Goal: Use online tool/utility: Utilize a website feature to perform a specific function

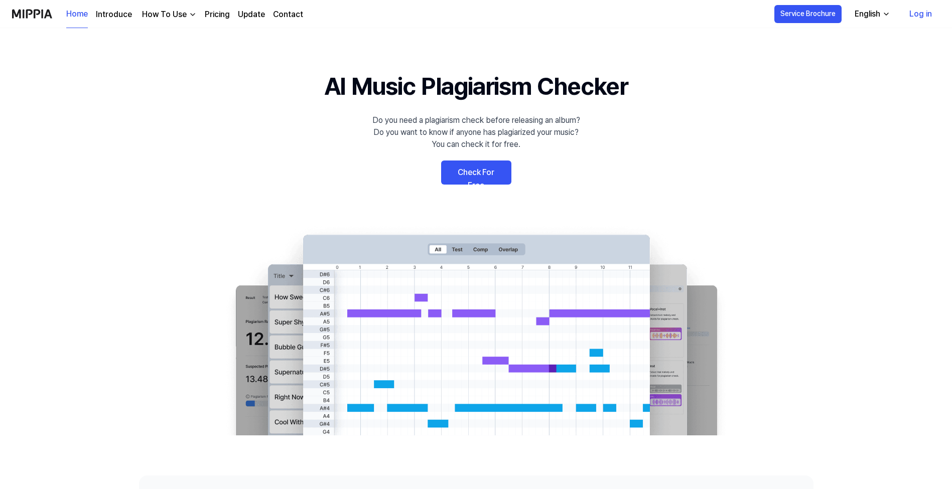
click at [476, 173] on link "Check For Free" at bounding box center [476, 173] width 70 height 24
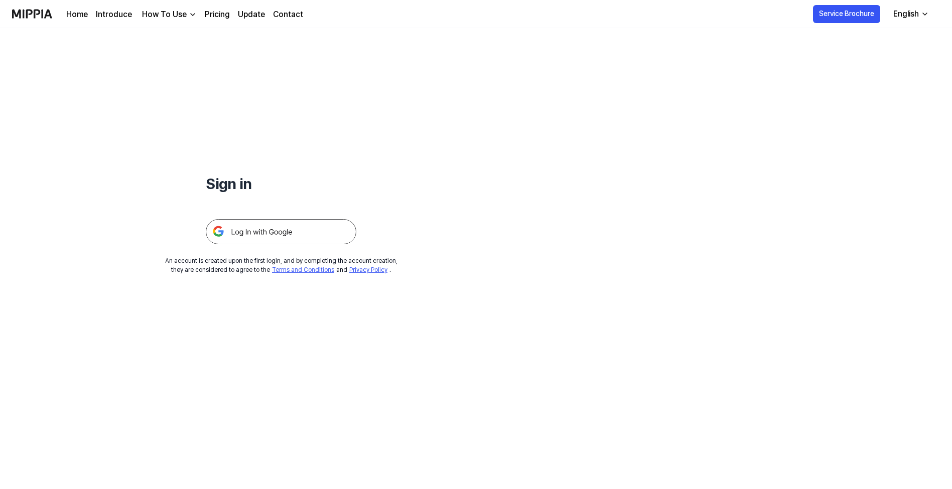
scroll to position [24, 0]
click at [310, 229] on img at bounding box center [281, 231] width 151 height 25
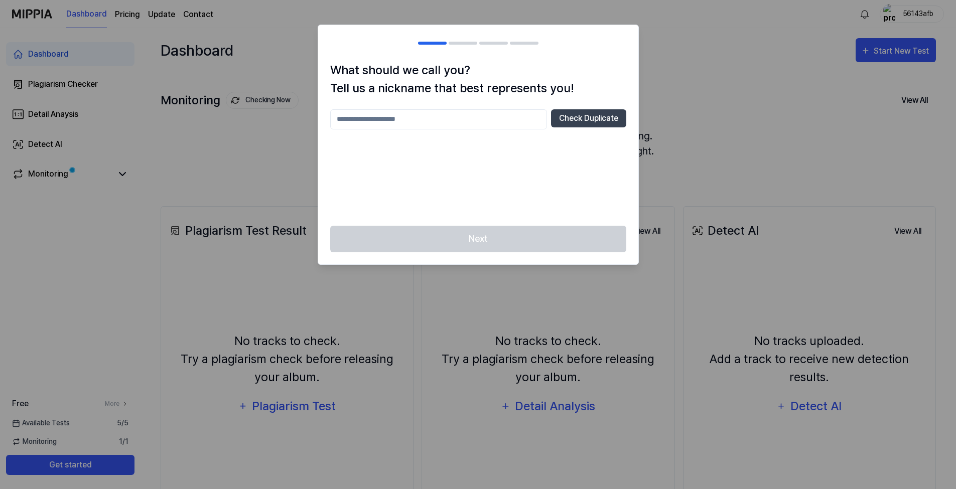
click at [518, 121] on input "text" at bounding box center [438, 119] width 217 height 20
type input "********"
click at [580, 118] on button "Check Duplicate" at bounding box center [588, 118] width 75 height 18
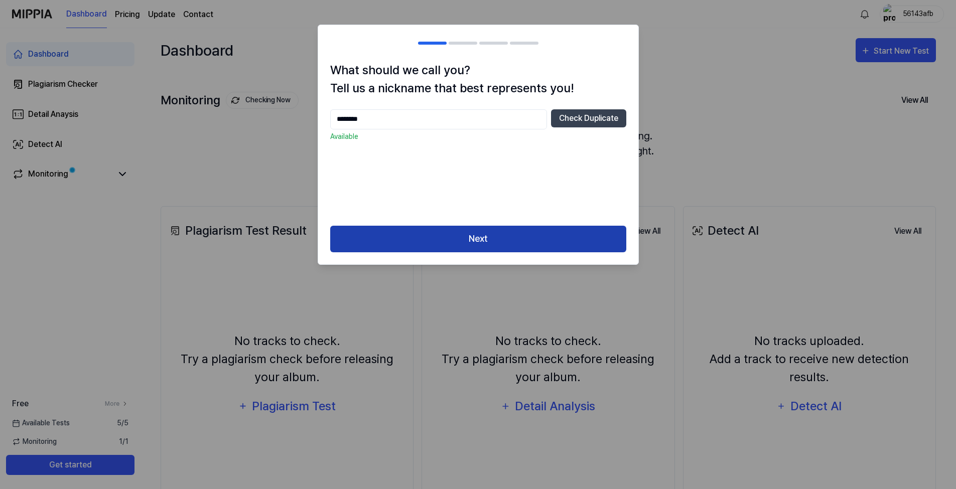
click at [486, 245] on button "Next" at bounding box center [478, 239] width 296 height 27
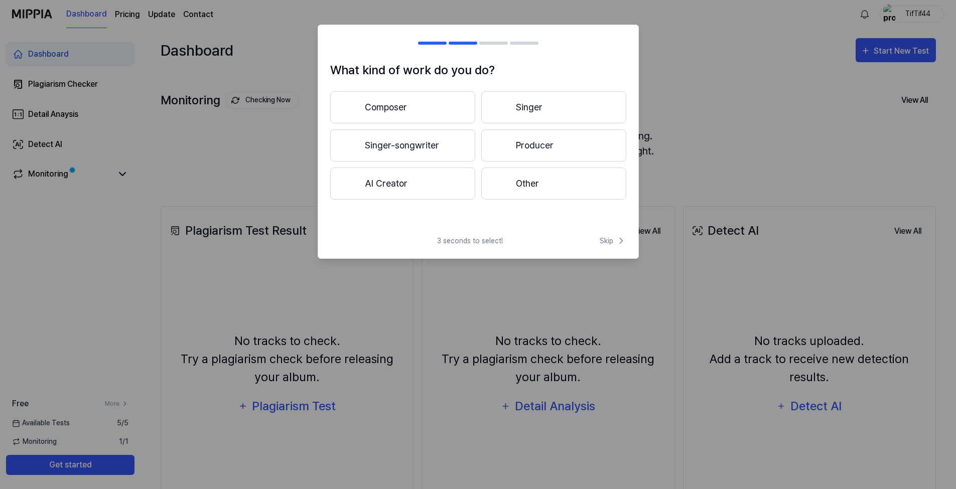
click at [441, 110] on button "Composer" at bounding box center [402, 107] width 145 height 32
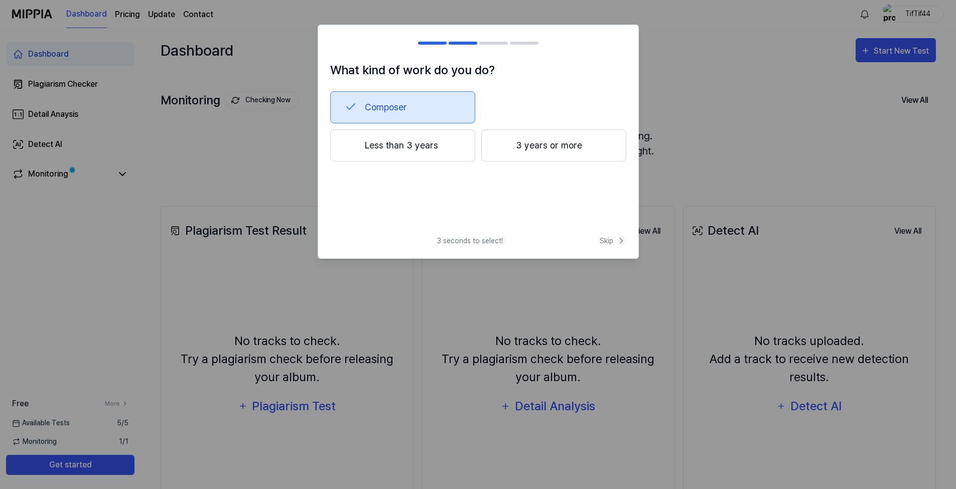
click at [542, 148] on button "3 years or more" at bounding box center [553, 145] width 145 height 32
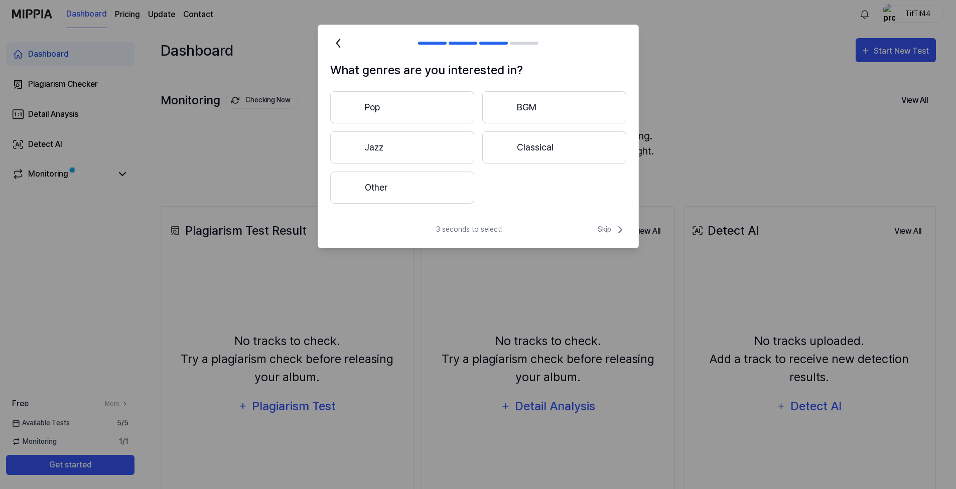
click at [534, 149] on button "Classical" at bounding box center [554, 148] width 144 height 32
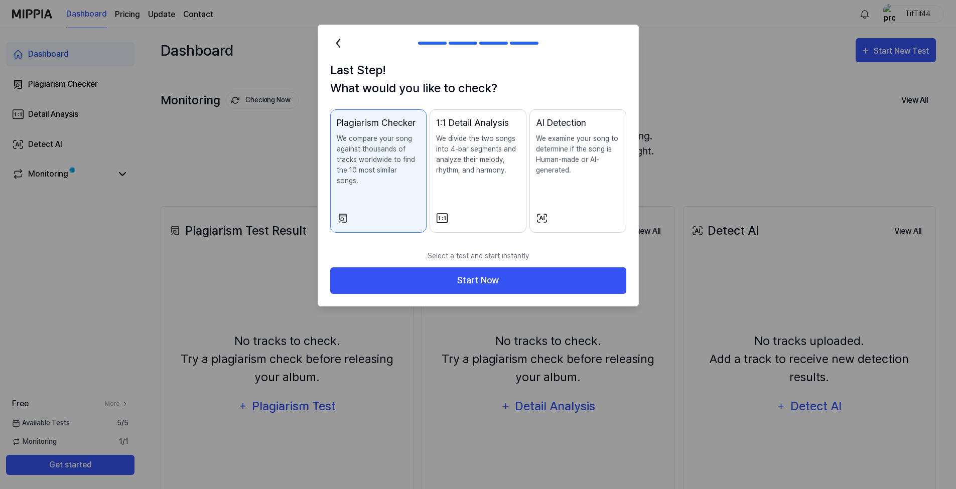
click at [579, 155] on p "We examine your song to determine if the song is Human-made or AI-generated." at bounding box center [578, 155] width 84 height 42
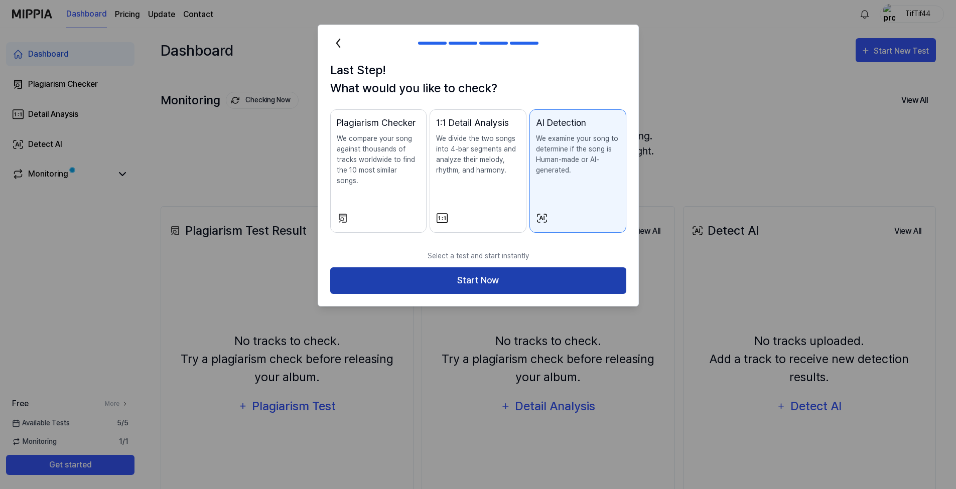
click at [517, 270] on button "Start Now" at bounding box center [478, 281] width 296 height 27
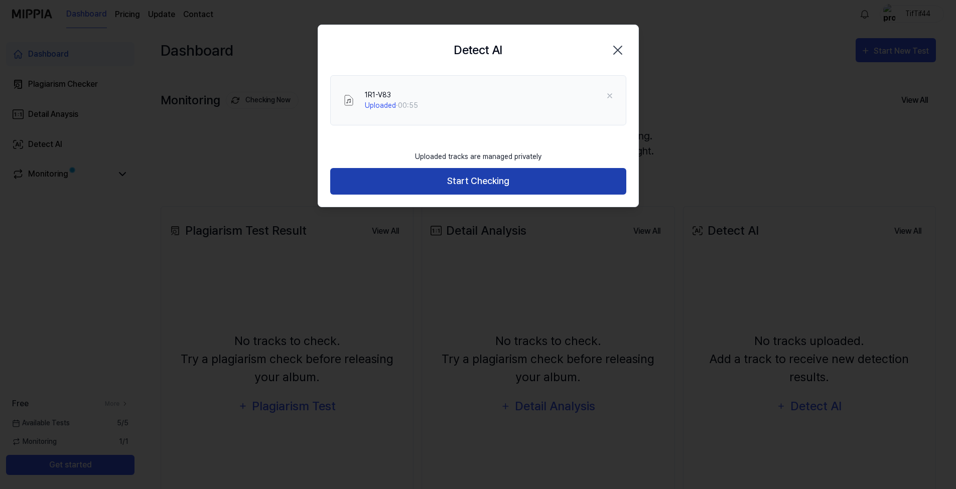
click at [520, 178] on button "Start Checking" at bounding box center [478, 181] width 296 height 27
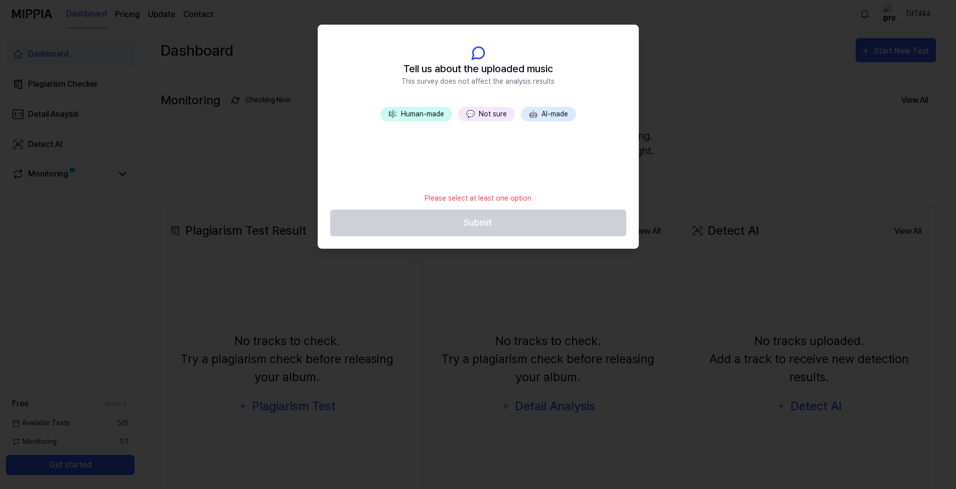
click at [415, 111] on button "🎼 Human-made" at bounding box center [416, 114] width 72 height 15
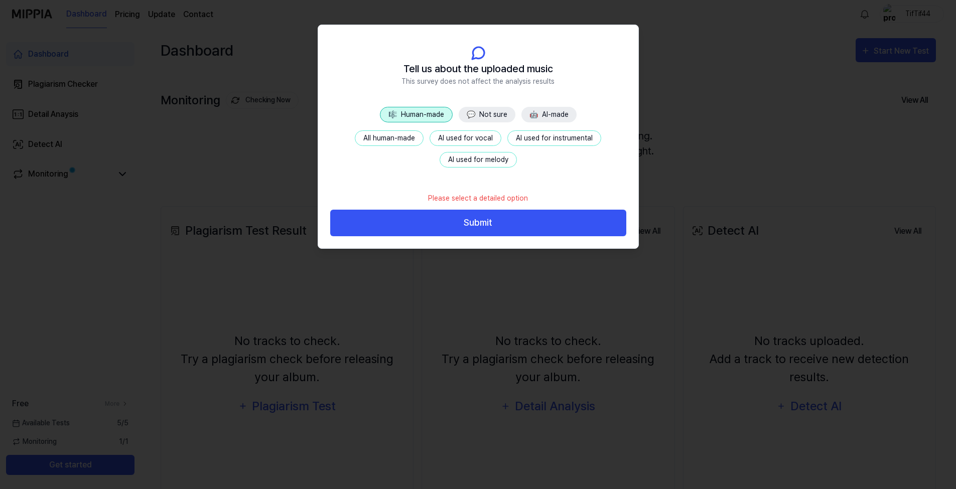
click at [541, 114] on button "🤖 AI-made" at bounding box center [548, 115] width 55 height 16
click at [418, 111] on button "🎼 Human-made" at bounding box center [416, 115] width 72 height 16
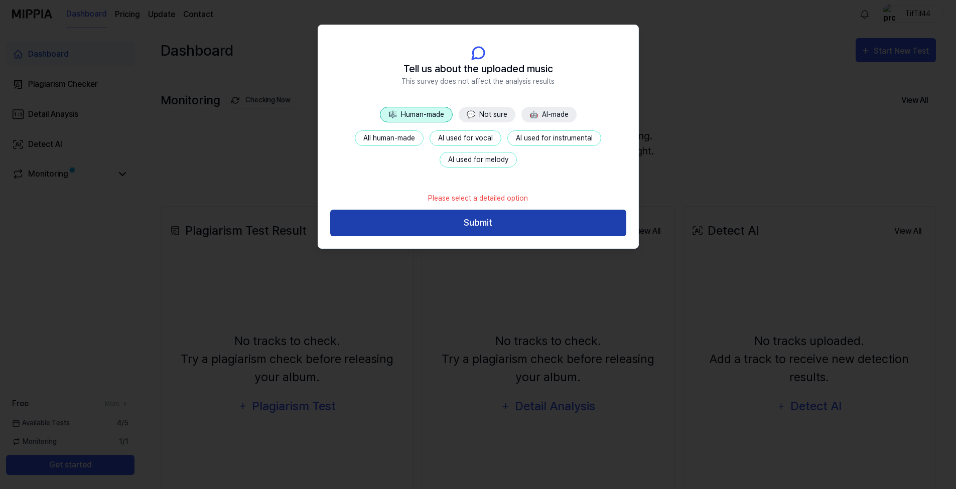
click at [494, 219] on button "Submit" at bounding box center [478, 223] width 296 height 27
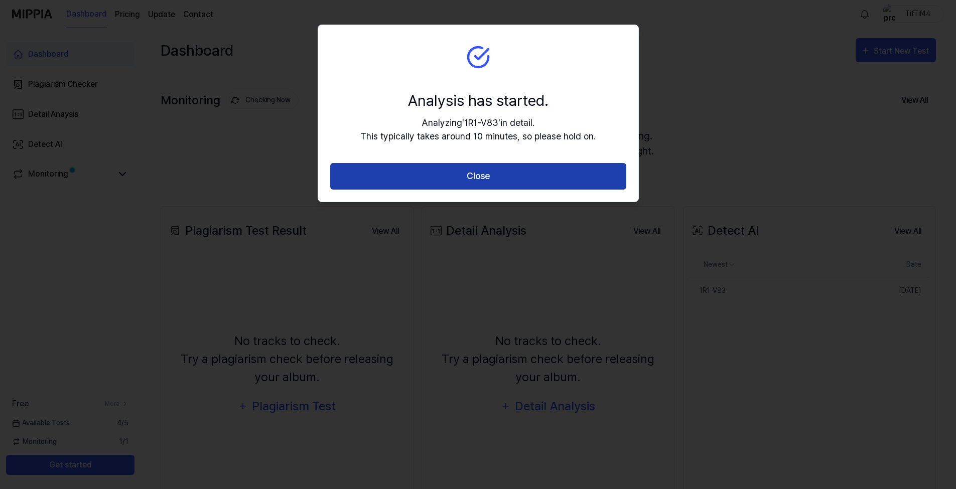
click at [493, 176] on button "Close" at bounding box center [478, 176] width 296 height 27
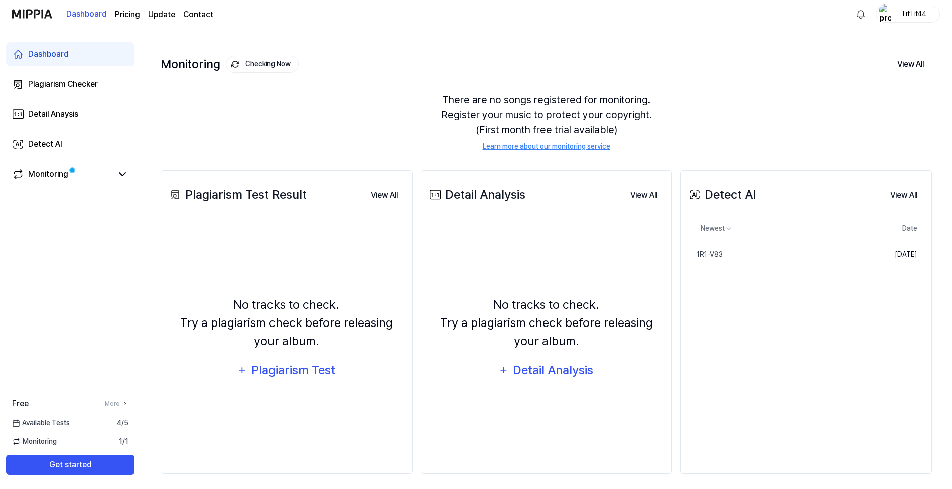
scroll to position [41, 0]
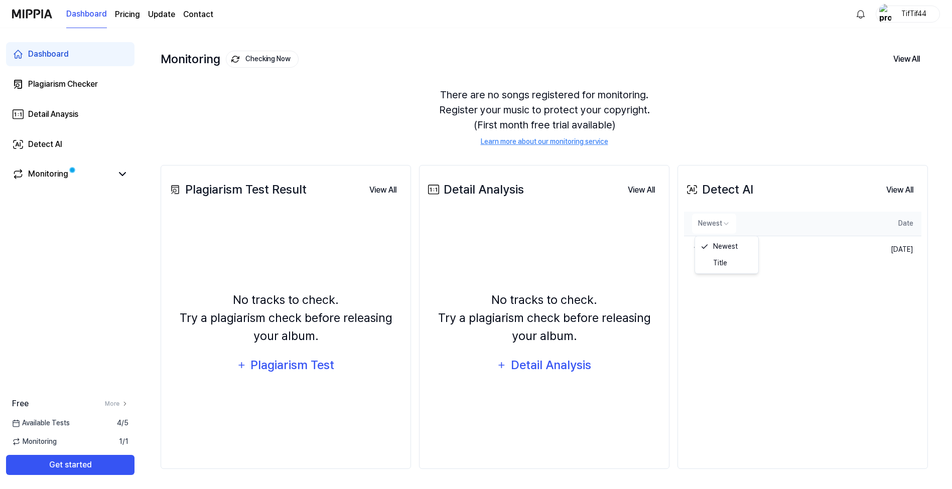
click at [727, 223] on html "Dashboard Pricing Update Contact TifTif44 Dashboard Plagiarism Checker Detail A…" at bounding box center [476, 203] width 952 height 489
click at [820, 277] on html "Dashboard Pricing Update Contact TifTif44 Dashboard Plagiarism Checker Detail A…" at bounding box center [476, 203] width 952 height 489
click at [766, 105] on div "There are no songs registered for monitoring. Register your music to protect yo…" at bounding box center [546, 117] width 771 height 84
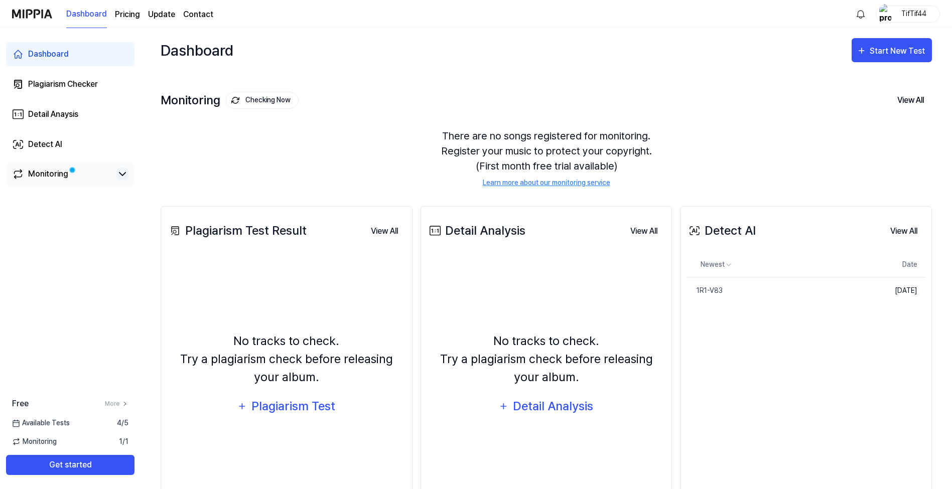
click at [126, 173] on icon at bounding box center [122, 174] width 12 height 12
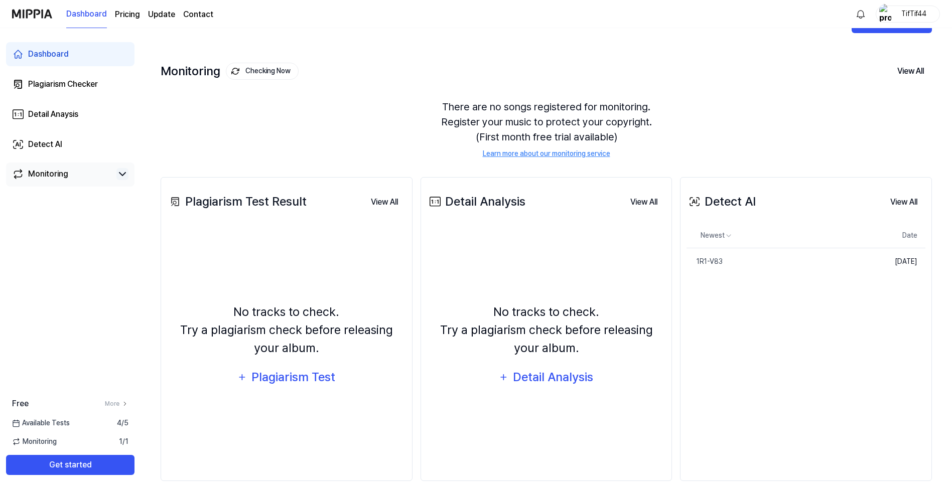
scroll to position [41, 0]
